Goal: Transaction & Acquisition: Purchase product/service

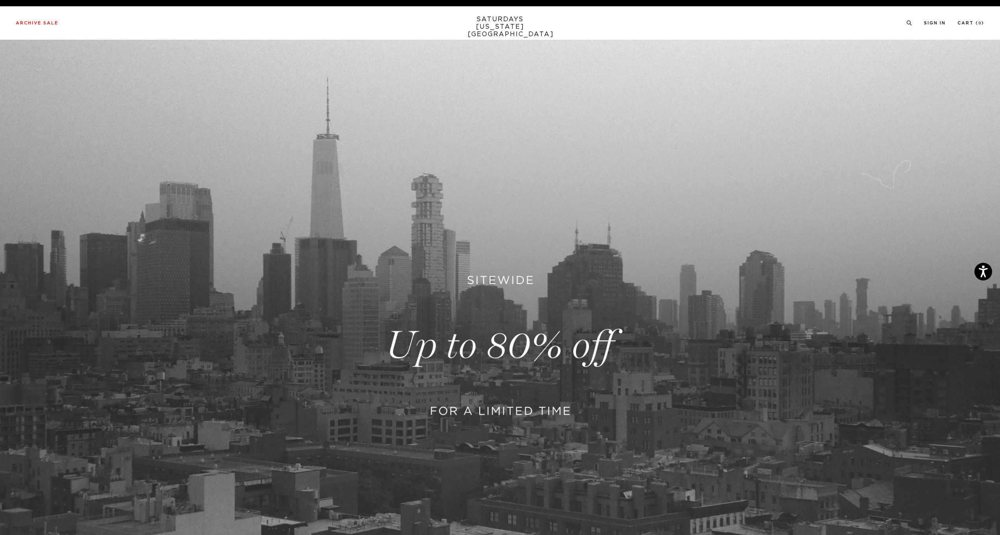
drag, startPoint x: 0, startPoint y: 0, endPoint x: 555, endPoint y: 139, distance: 572.1
click at [608, 144] on link at bounding box center [500, 346] width 1000 height 612
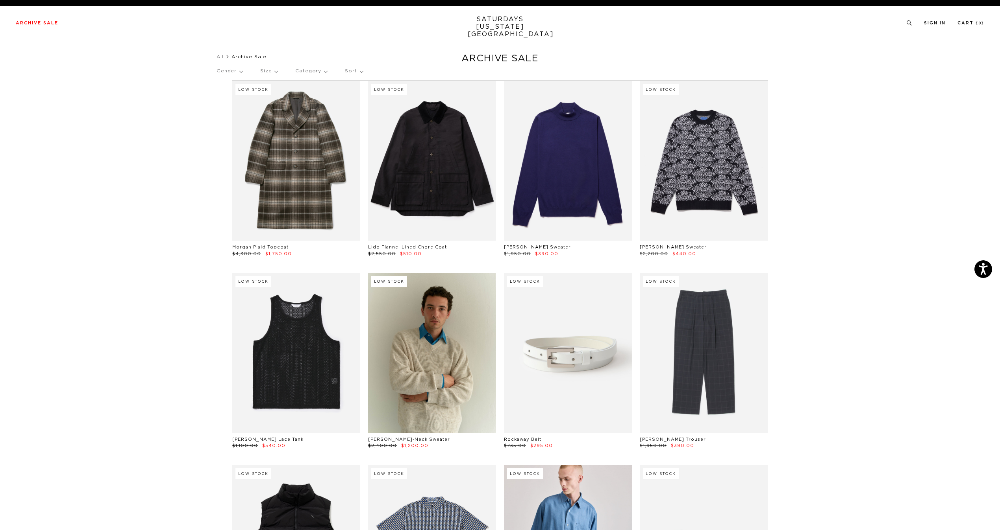
click at [279, 72] on div "Gender Size Category Sort" at bounding box center [499, 71] width 567 height 18
click at [277, 71] on p "Size" at bounding box center [268, 71] width 17 height 18
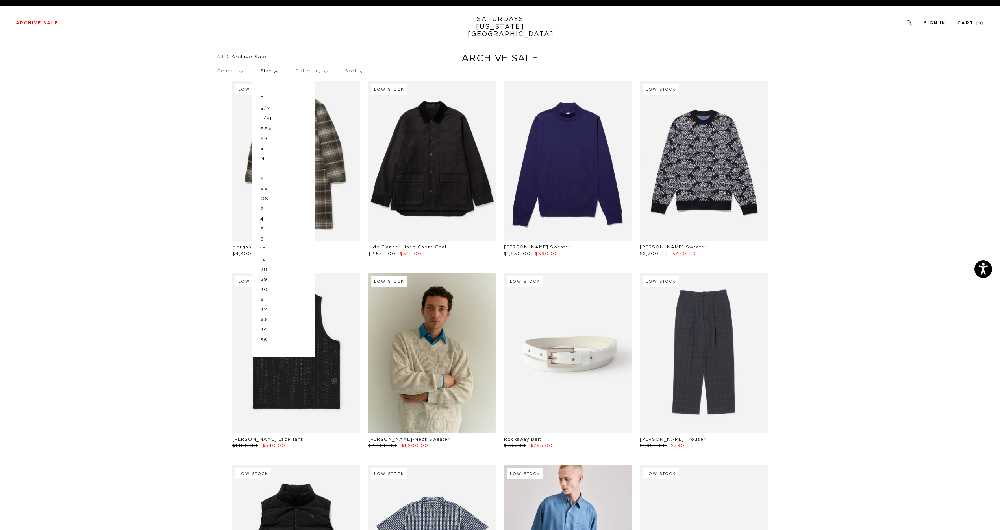
click at [277, 157] on p "M" at bounding box center [283, 159] width 47 height 10
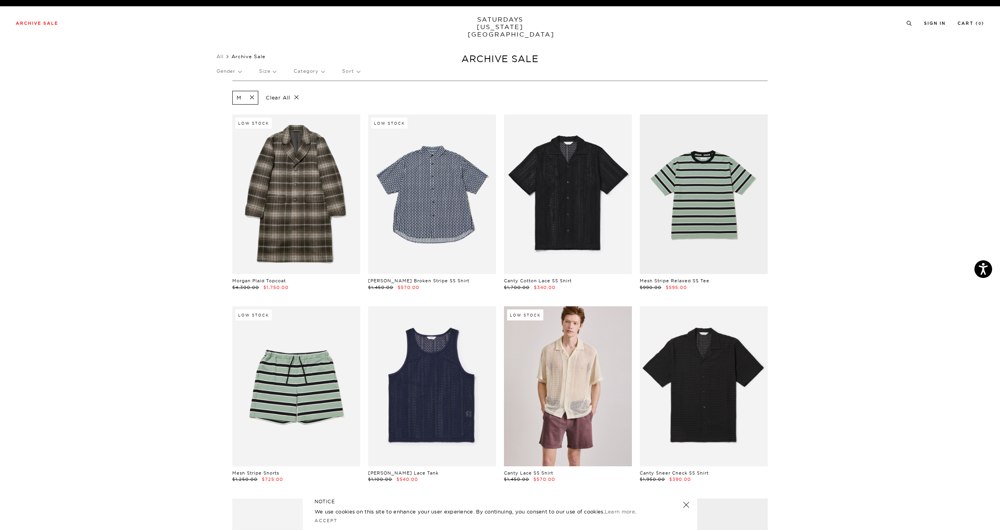
click at [273, 70] on p "Size" at bounding box center [267, 71] width 17 height 18
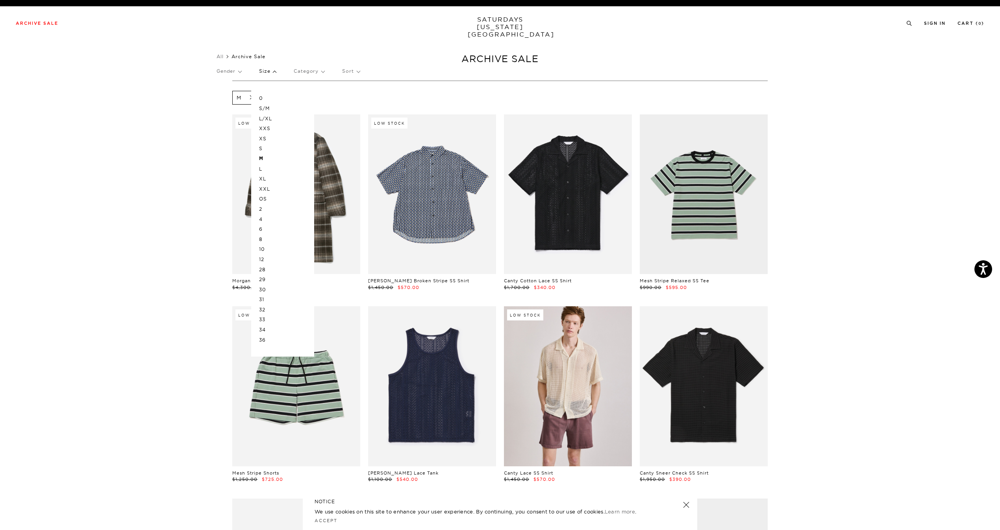
click at [264, 299] on p "31" at bounding box center [282, 300] width 47 height 10
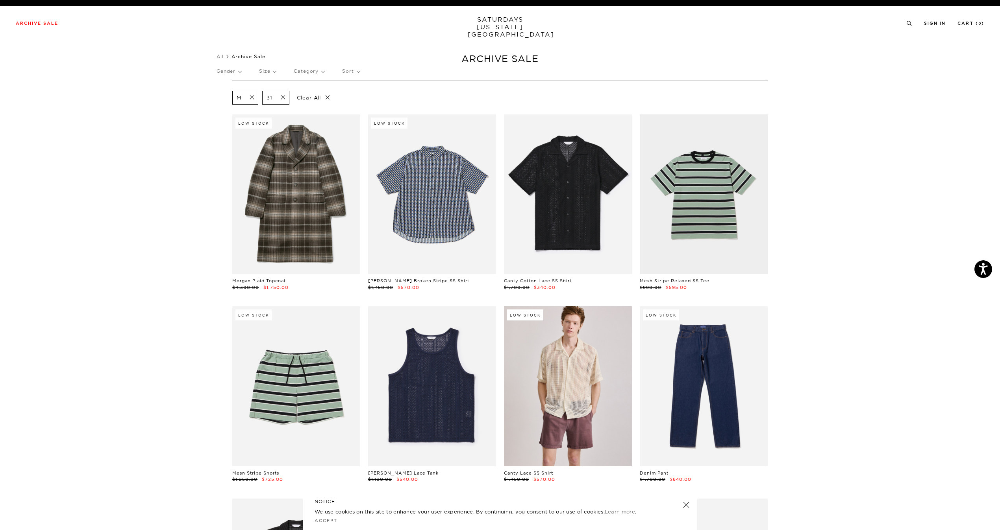
click at [683, 505] on link at bounding box center [685, 505] width 11 height 11
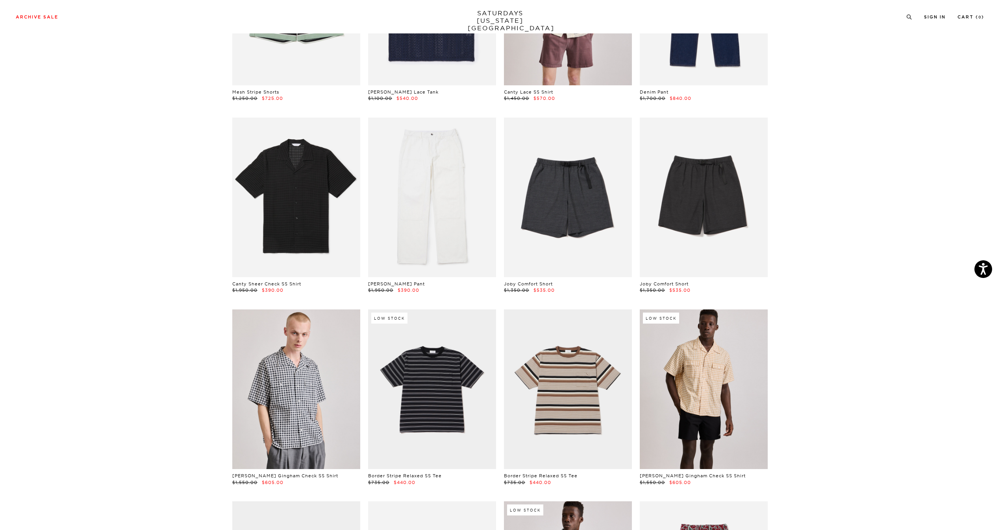
scroll to position [433, 0]
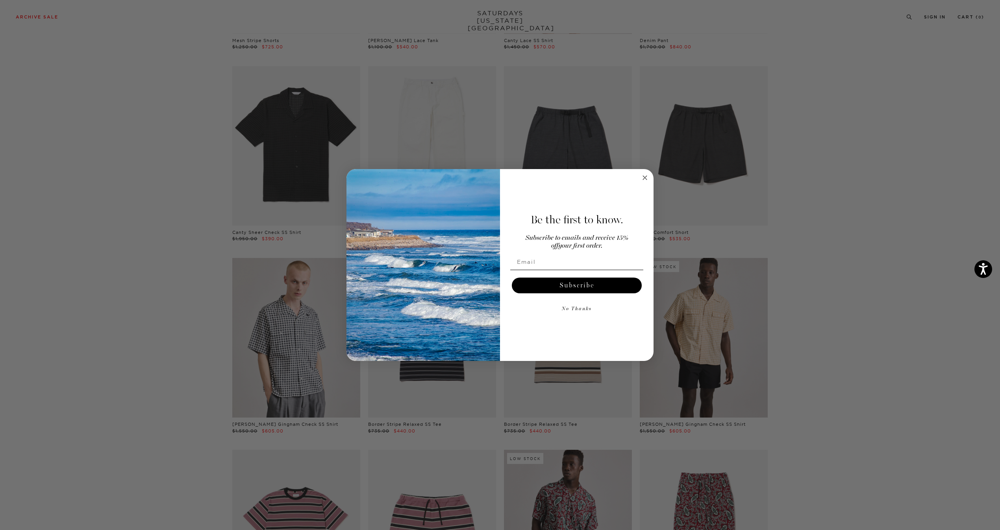
click at [647, 176] on icon "Close dialog" at bounding box center [645, 178] width 4 height 4
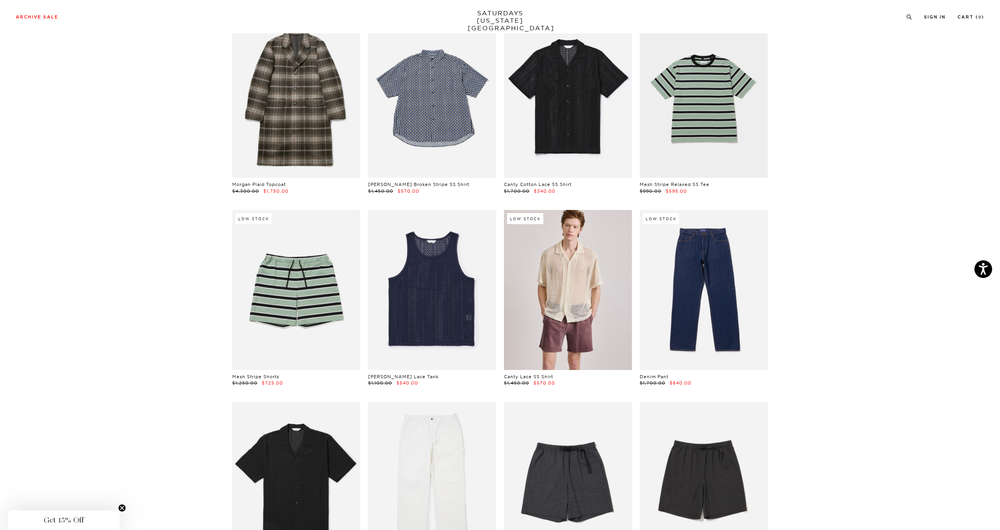
scroll to position [0, 0]
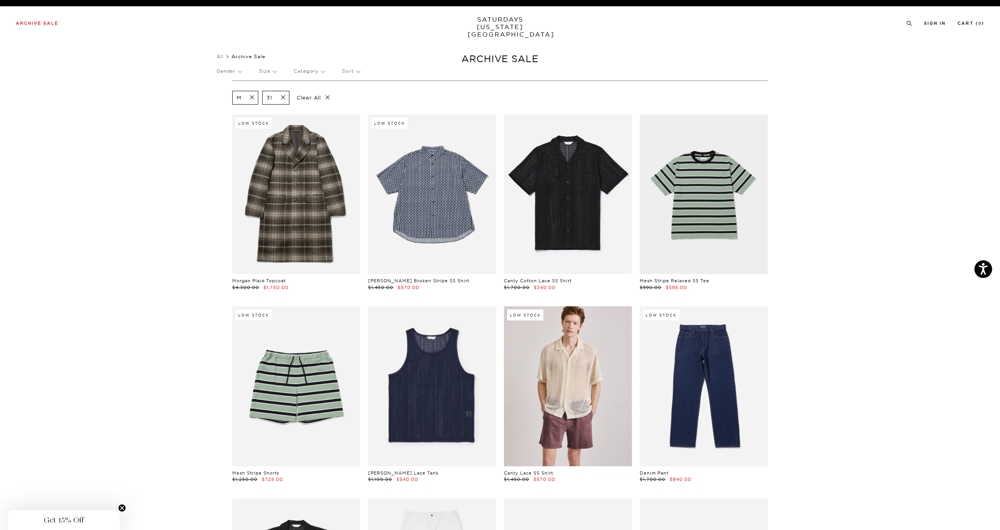
click at [276, 70] on p "Size" at bounding box center [267, 71] width 17 height 18
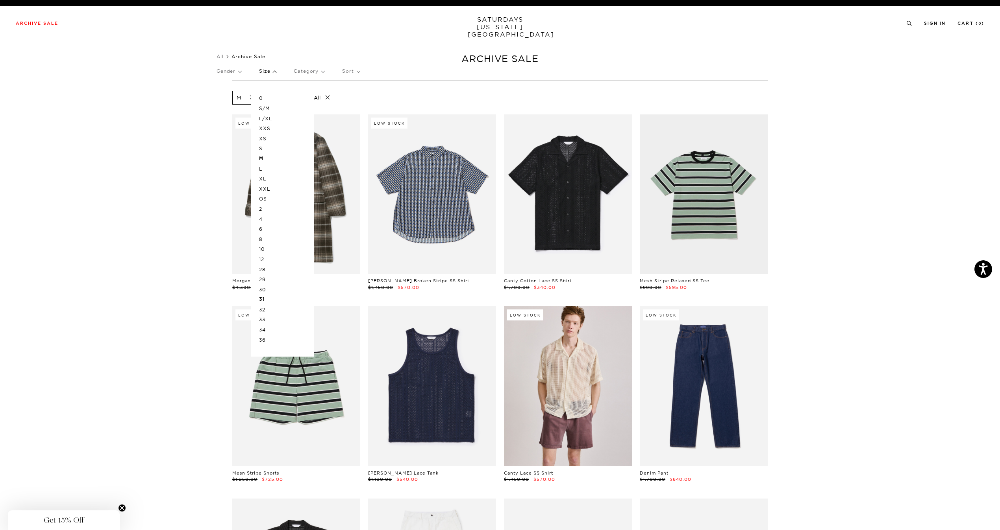
click at [269, 310] on p "32" at bounding box center [282, 310] width 47 height 10
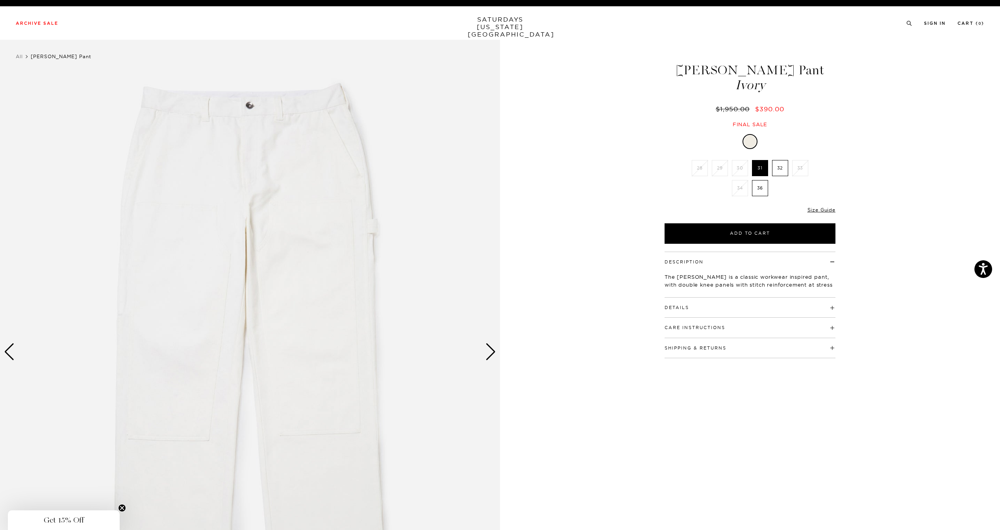
click at [492, 351] on div "Next slide" at bounding box center [490, 352] width 11 height 17
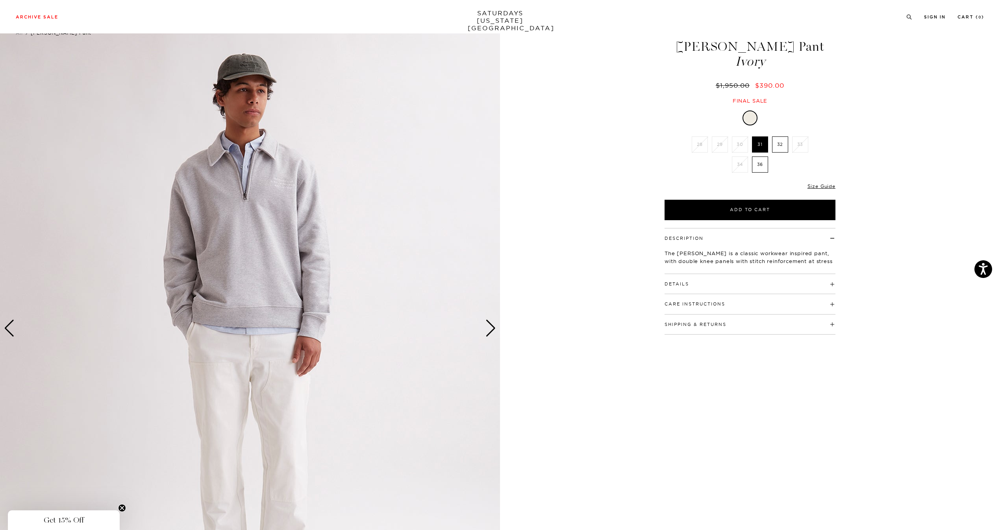
scroll to position [197, 0]
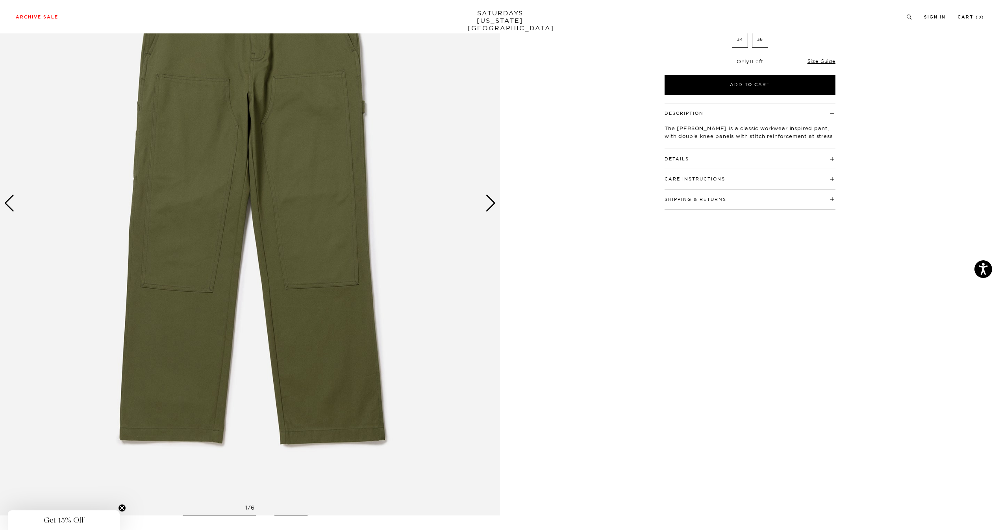
scroll to position [157, 0]
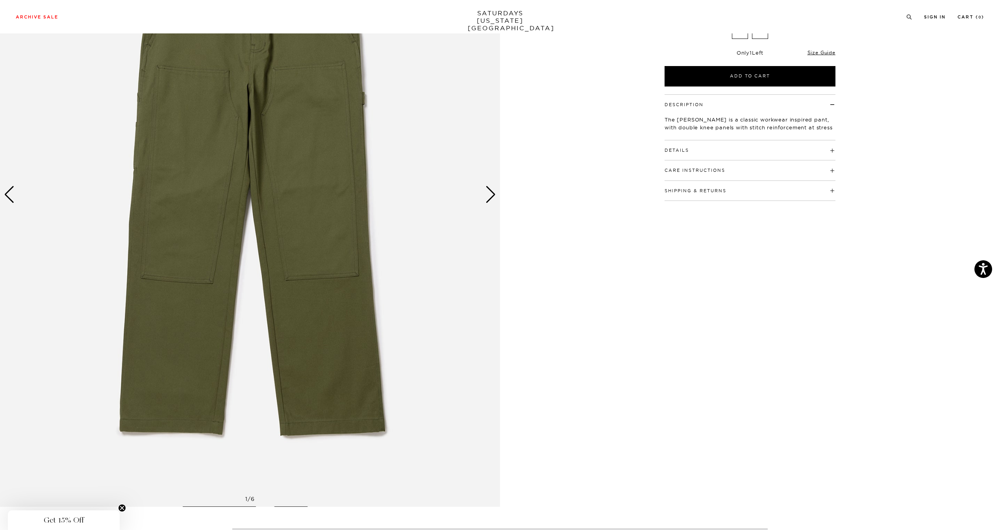
click at [489, 203] on div "Next slide" at bounding box center [490, 194] width 11 height 17
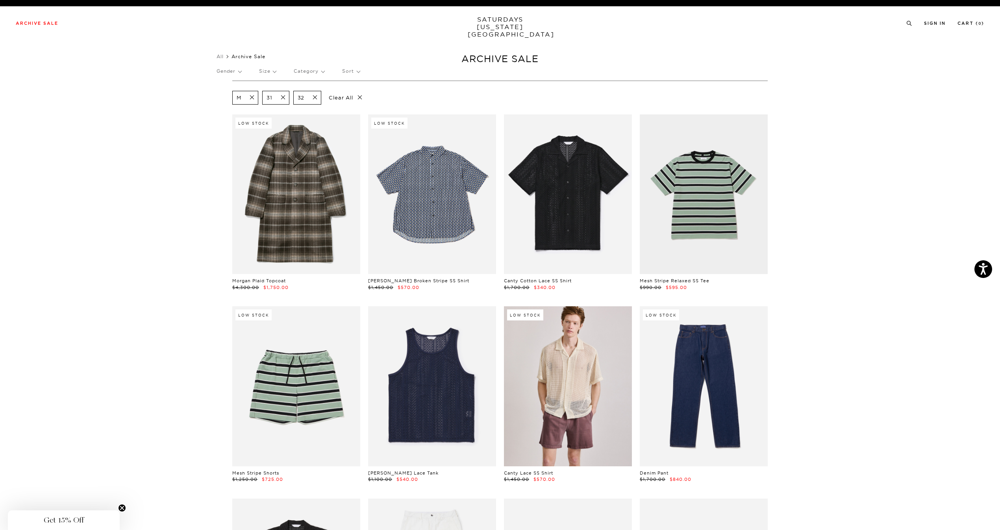
click at [281, 98] on span at bounding box center [280, 97] width 17 height 7
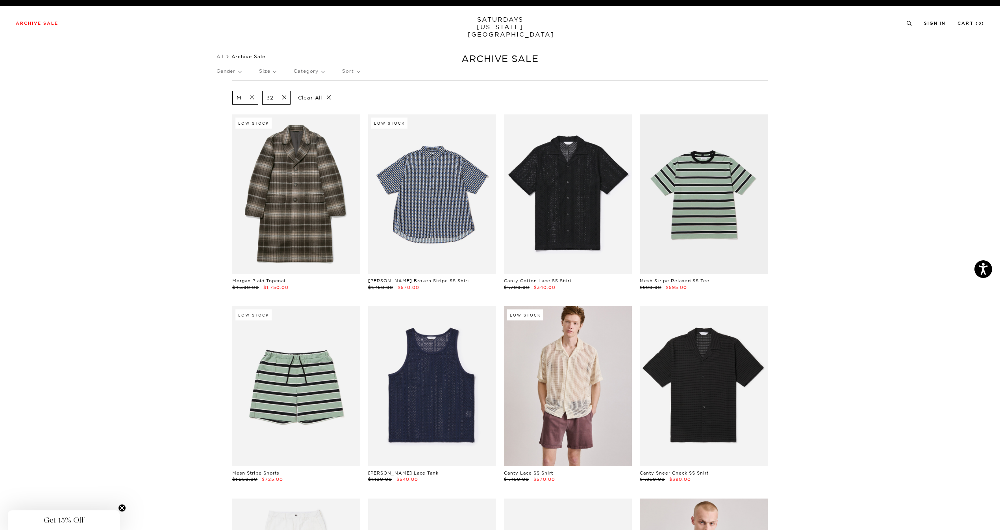
click at [254, 99] on span at bounding box center [249, 97] width 17 height 7
click at [254, 99] on span at bounding box center [252, 97] width 17 height 7
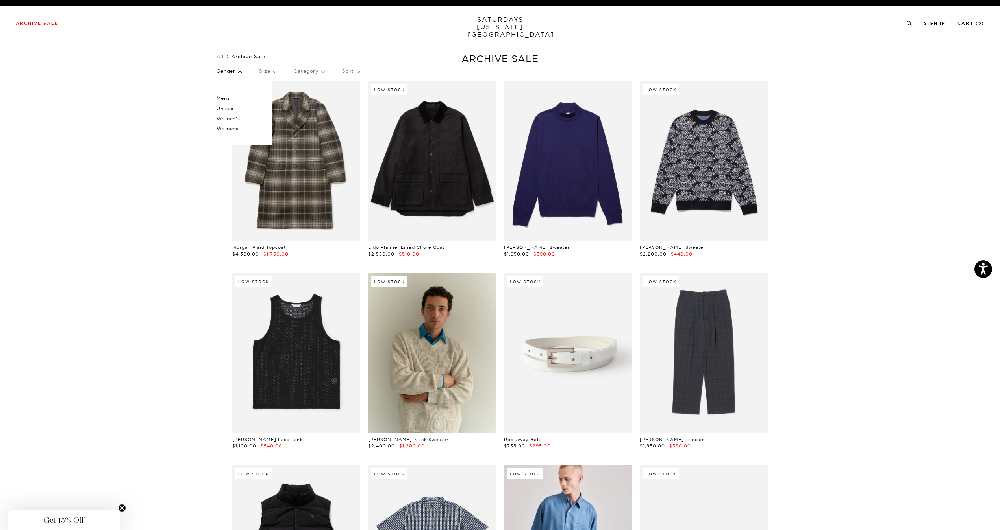
click at [231, 118] on p "Women's" at bounding box center [239, 119] width 47 height 10
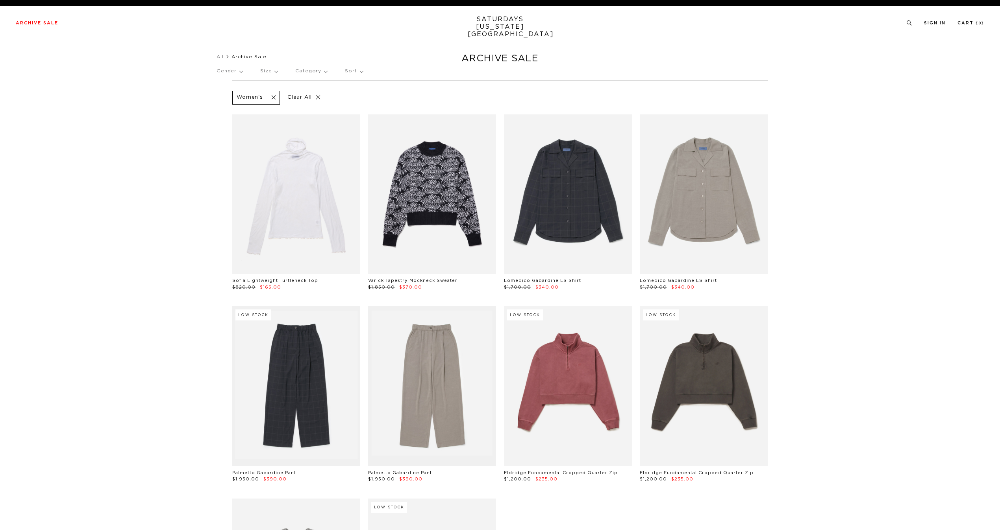
click at [240, 73] on p "Gender" at bounding box center [229, 71] width 26 height 18
click at [231, 129] on p "Womens" at bounding box center [239, 129] width 47 height 10
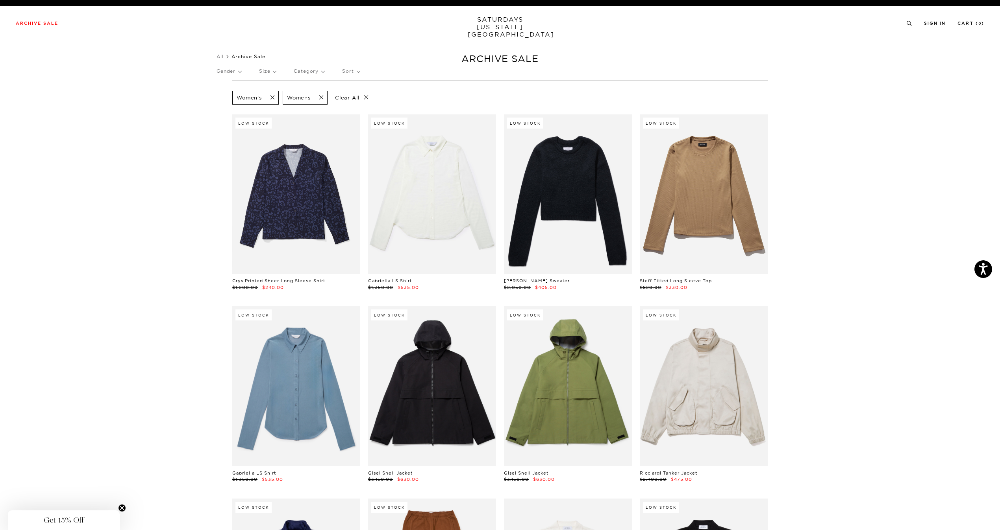
click at [276, 71] on p "Size" at bounding box center [267, 71] width 17 height 18
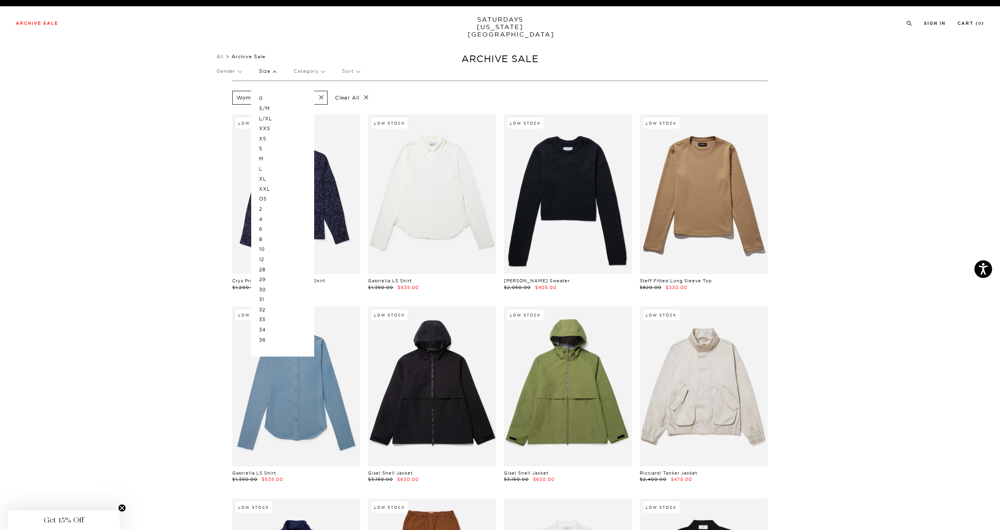
click at [266, 136] on p "XS" at bounding box center [282, 139] width 47 height 10
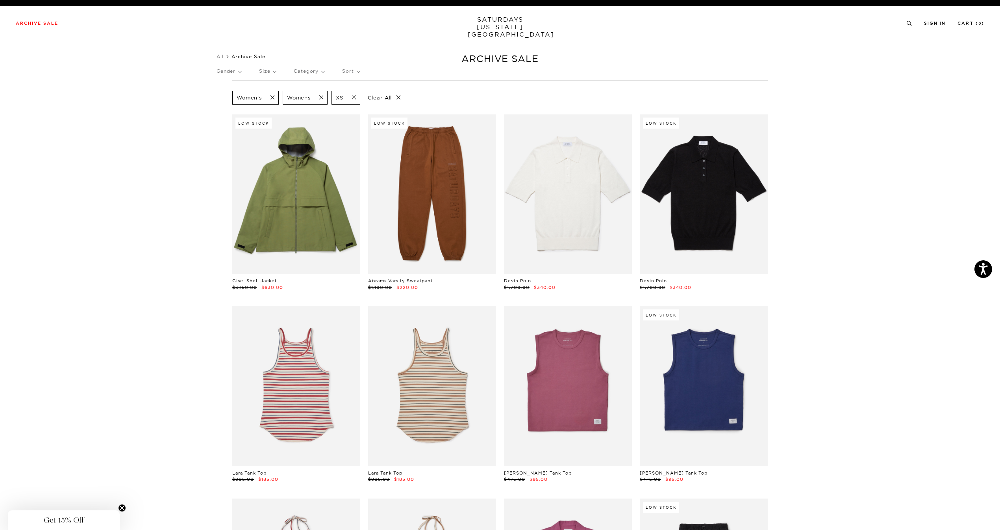
click at [276, 74] on p "Size" at bounding box center [267, 71] width 17 height 18
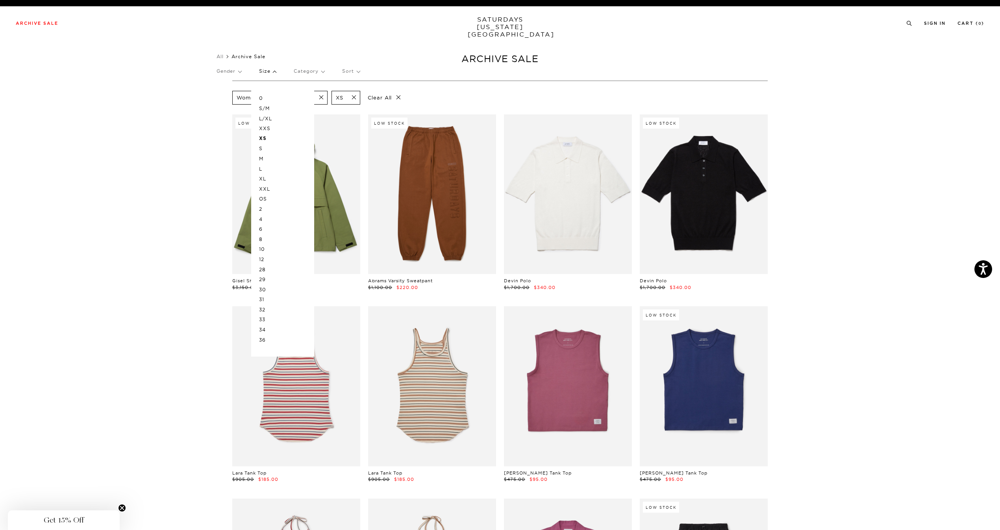
click at [266, 149] on p "S" at bounding box center [282, 149] width 47 height 10
